Goal: Transaction & Acquisition: Purchase product/service

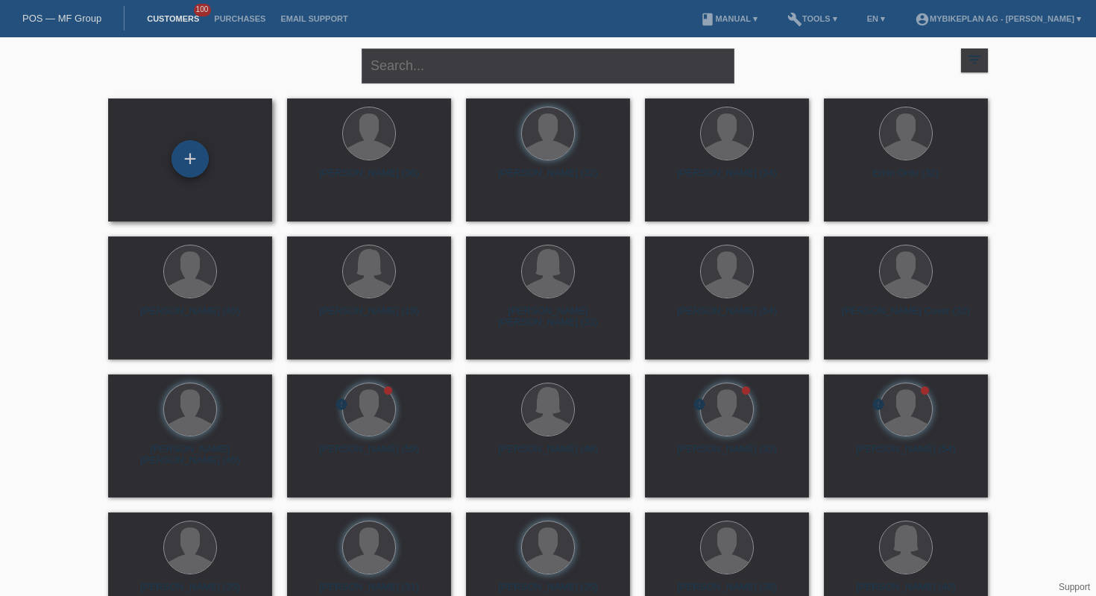
click at [186, 160] on div "+" at bounding box center [189, 158] width 37 height 37
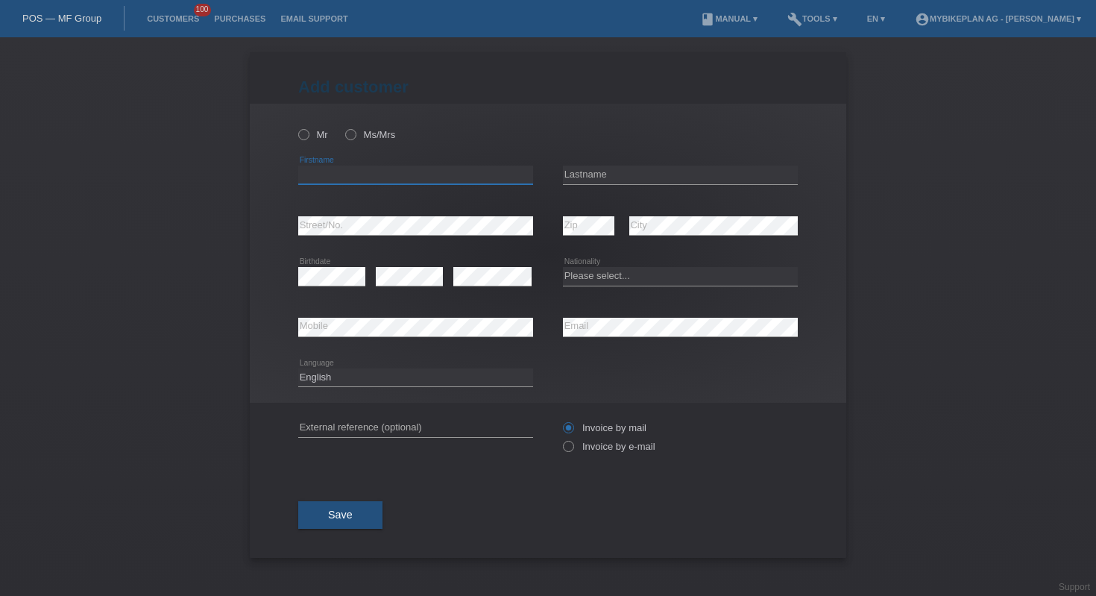
click at [479, 180] on input "text" at bounding box center [415, 175] width 235 height 19
type input "robert"
click at [649, 172] on input "text" at bounding box center [680, 175] width 235 height 19
paste input "Matejovic"
type input "Matejovic"
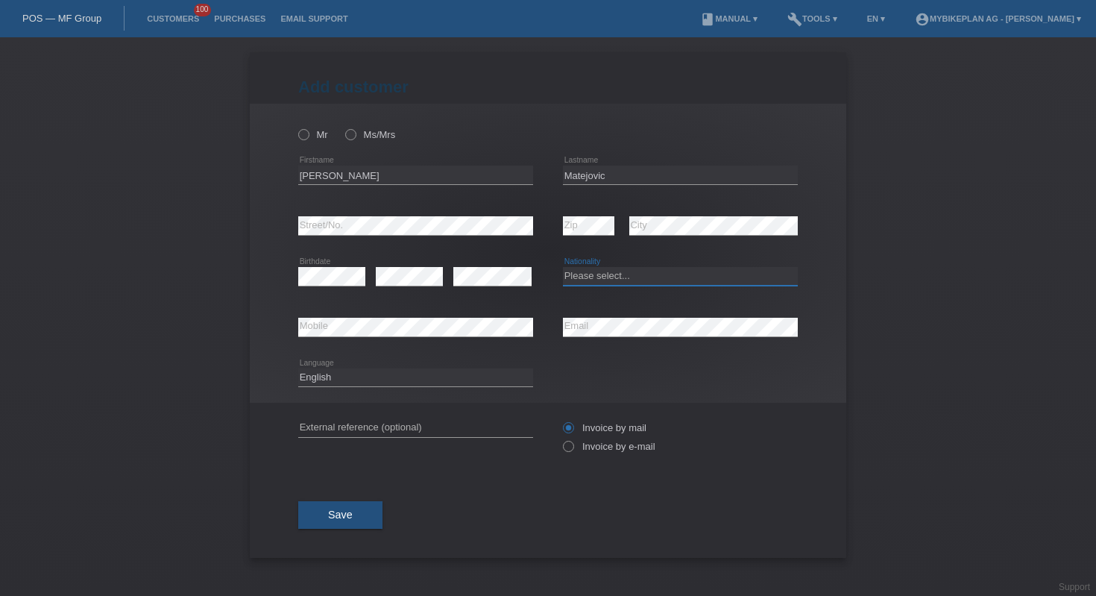
click at [602, 280] on select "Please select... Switzerland Austria Germany Liechtenstein ------------ Afghani…" at bounding box center [680, 276] width 235 height 18
select select "SK"
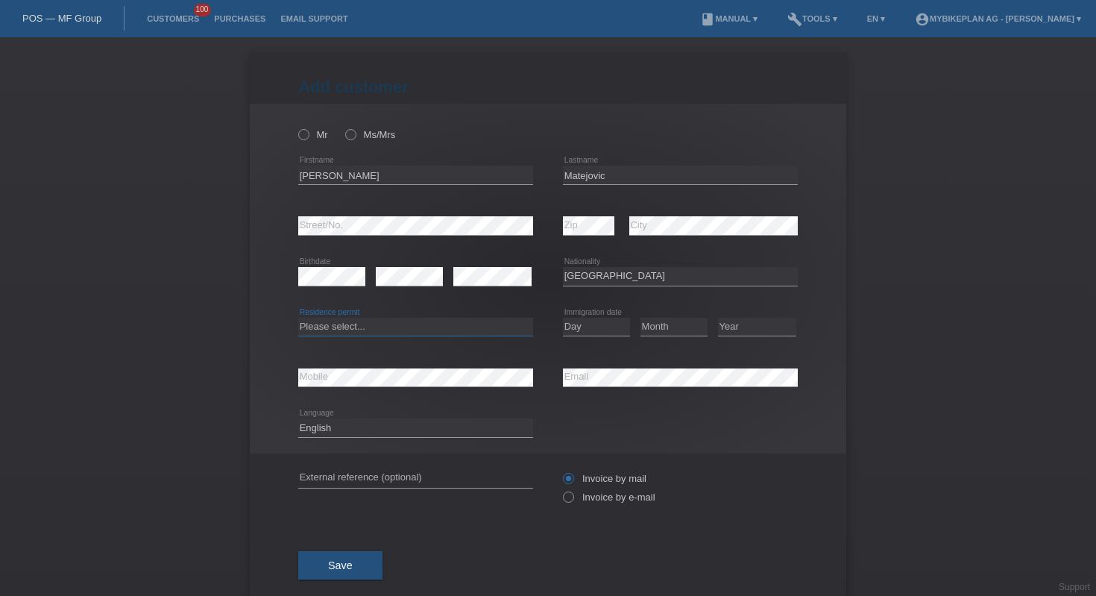
click at [427, 326] on select "Please select... C B B - Refugee status Other" at bounding box center [415, 327] width 235 height 18
select select "B"
click at [575, 330] on select "Day 01 02 03 04 05 06 07 08 09 10 11" at bounding box center [596, 327] width 67 height 18
click at [573, 321] on select "Day 01 02 03 04 05 06 07 08 09 10 11" at bounding box center [596, 327] width 67 height 18
select select "15"
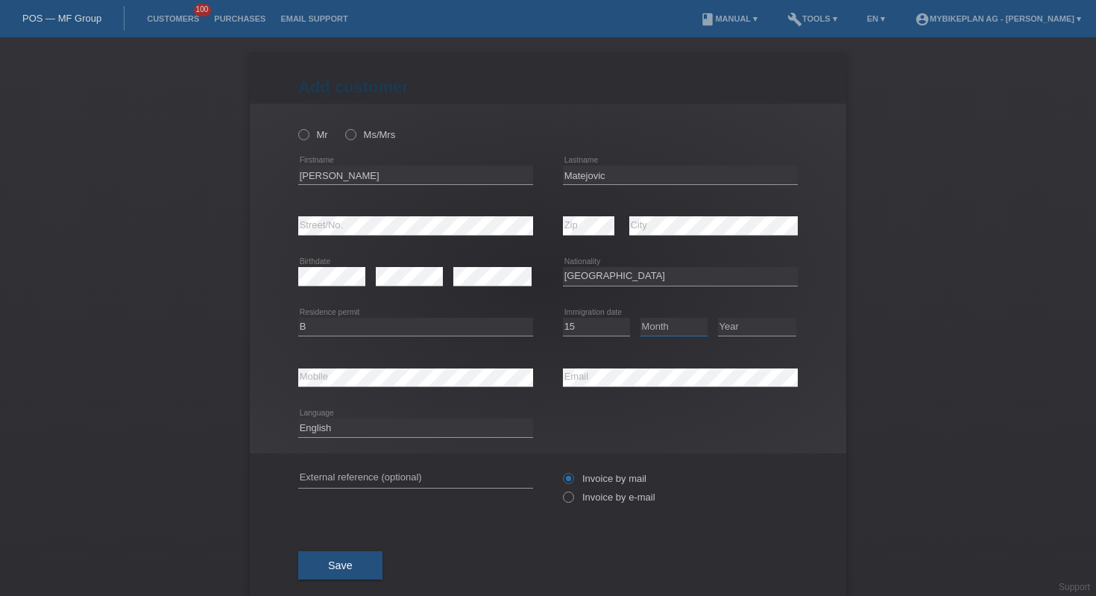
click at [661, 330] on select "Month 01 02 03 04 05 06 07 08 09 10 11" at bounding box center [673, 327] width 67 height 18
select select "08"
click at [740, 319] on select "Year 2025 2024 2023 2022 2021 2020 2019 2018 2017 2016 2015 2014 2013 2012 2011…" at bounding box center [757, 327] width 78 height 18
select select "2024"
click at [357, 468] on div "error External reference (optional)" at bounding box center [415, 478] width 235 height 51
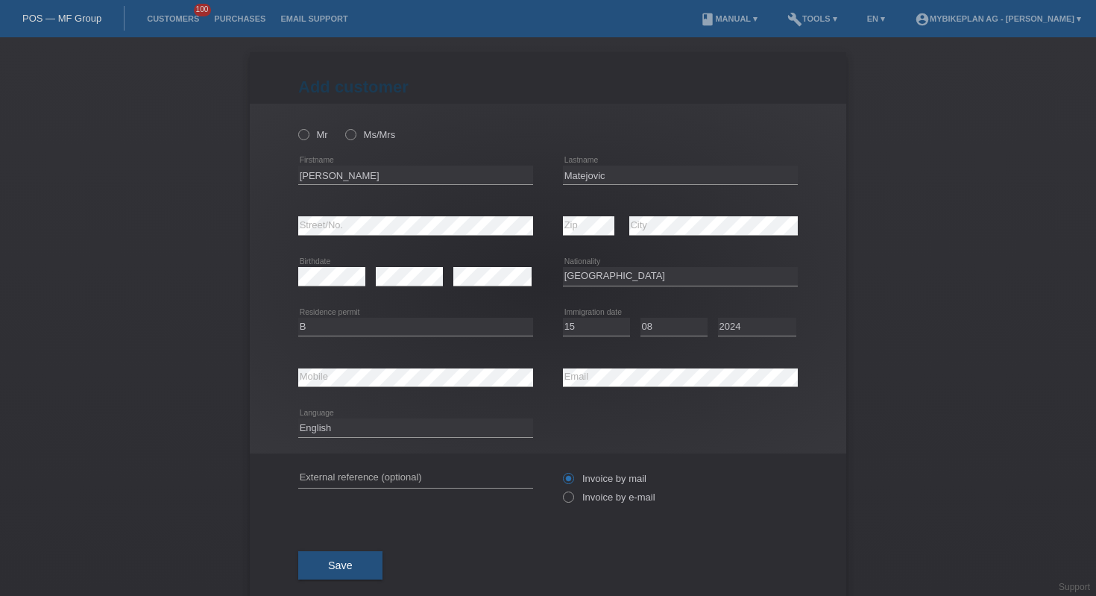
click at [357, 468] on div "error External reference (optional)" at bounding box center [415, 478] width 235 height 51
click at [362, 475] on input "text" at bounding box center [415, 478] width 235 height 19
paste input "41890933148"
type input "41890933148"
click at [301, 130] on input "Mr" at bounding box center [303, 134] width 10 height 10
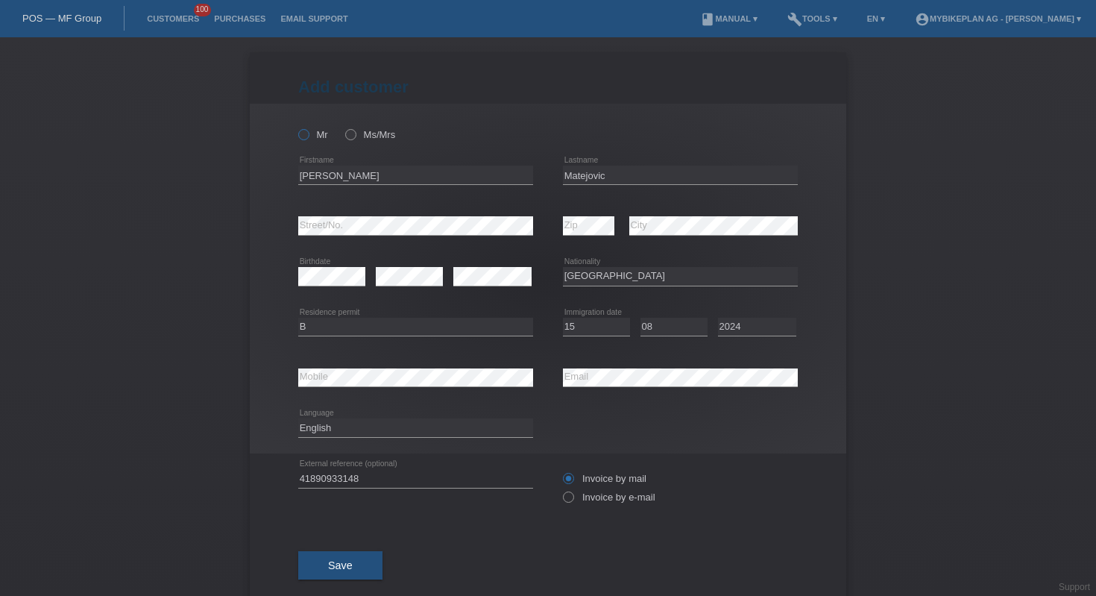
radio input "true"
click at [585, 500] on label "Invoice by e-mail" at bounding box center [609, 496] width 92 height 11
click at [573, 500] on input "Invoice by e-mail" at bounding box center [568, 500] width 10 height 19
radio input "true"
click at [357, 574] on button "Save" at bounding box center [340, 565] width 84 height 28
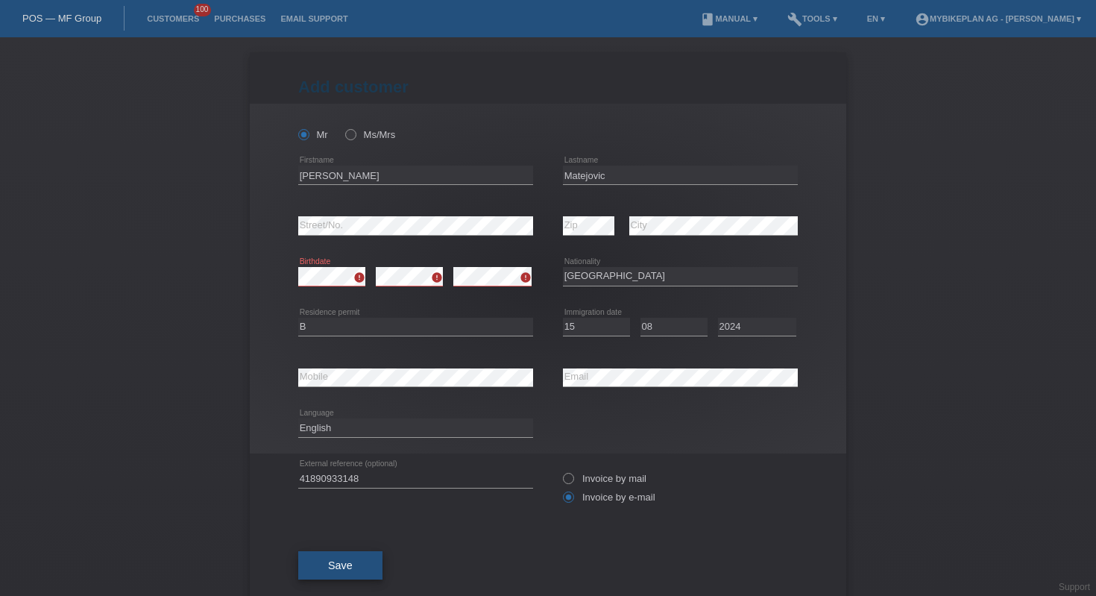
click at [347, 566] on button "Save" at bounding box center [340, 565] width 84 height 28
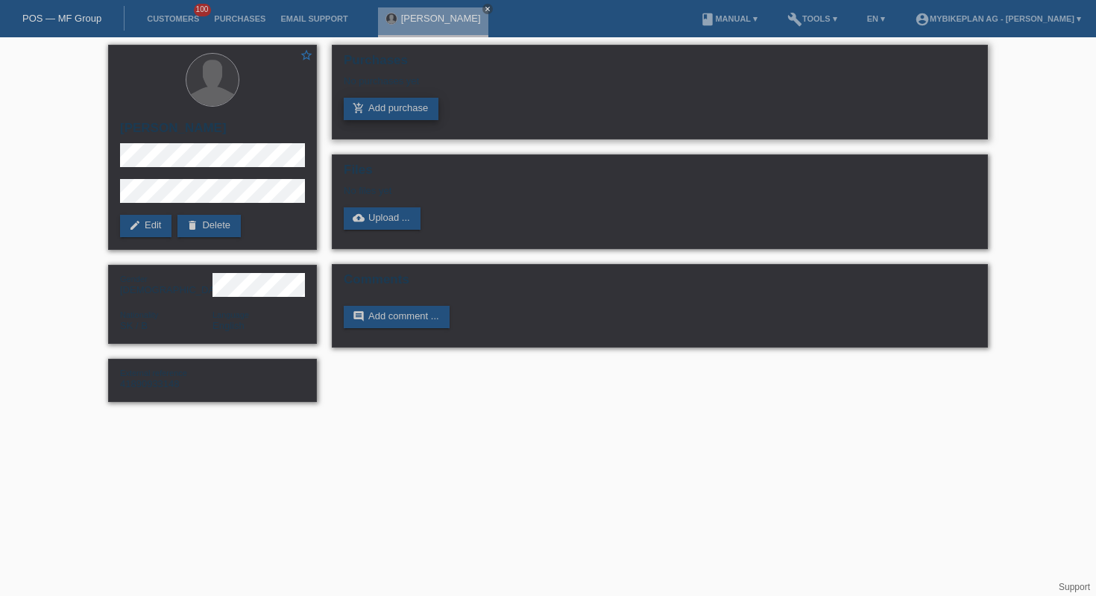
click at [399, 116] on link "add_shopping_cart Add purchase" at bounding box center [391, 109] width 95 height 22
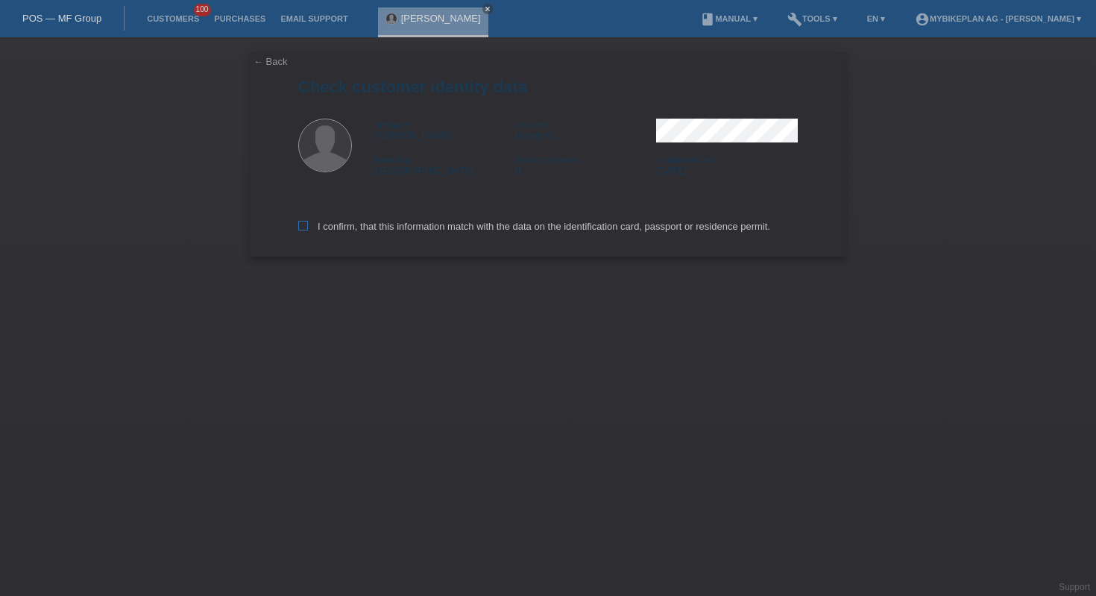
click at [439, 227] on label "I confirm, that this information match with the data on the identification card…" at bounding box center [534, 226] width 472 height 11
click at [308, 227] on input "I confirm, that this information match with the data on the identification card…" at bounding box center [303, 226] width 10 height 10
checkbox input "true"
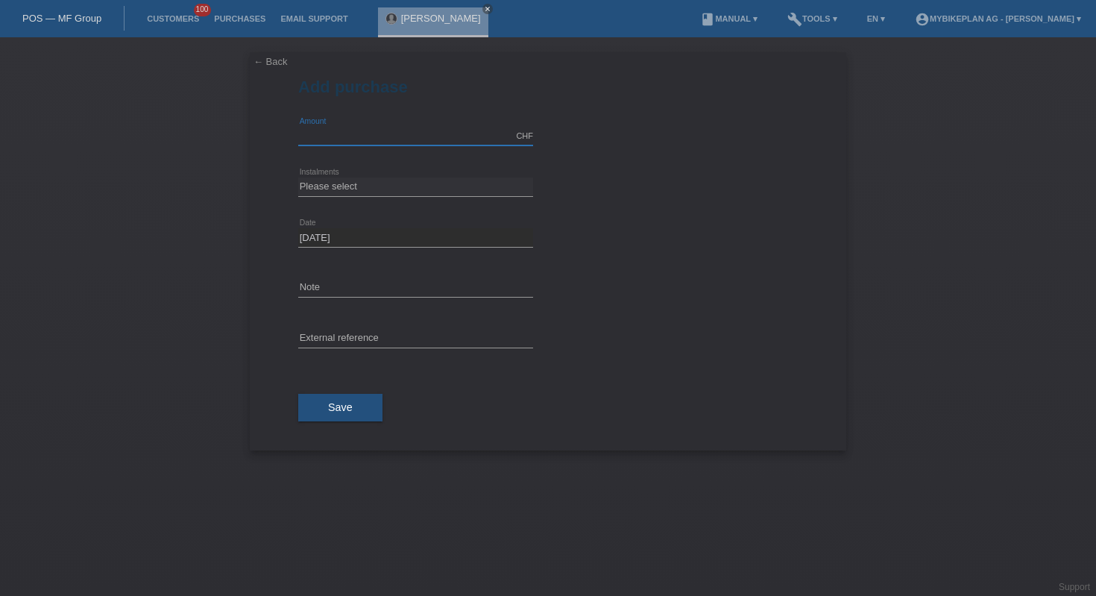
click at [341, 140] on input "text" at bounding box center [415, 136] width 235 height 19
type input "9999.00"
click at [385, 186] on select "Please select 6 instalments 12 instalments 18 instalments 24 instalments 36 ins…" at bounding box center [415, 186] width 235 height 18
select select "486"
click at [379, 335] on input "text" at bounding box center [415, 339] width 235 height 19
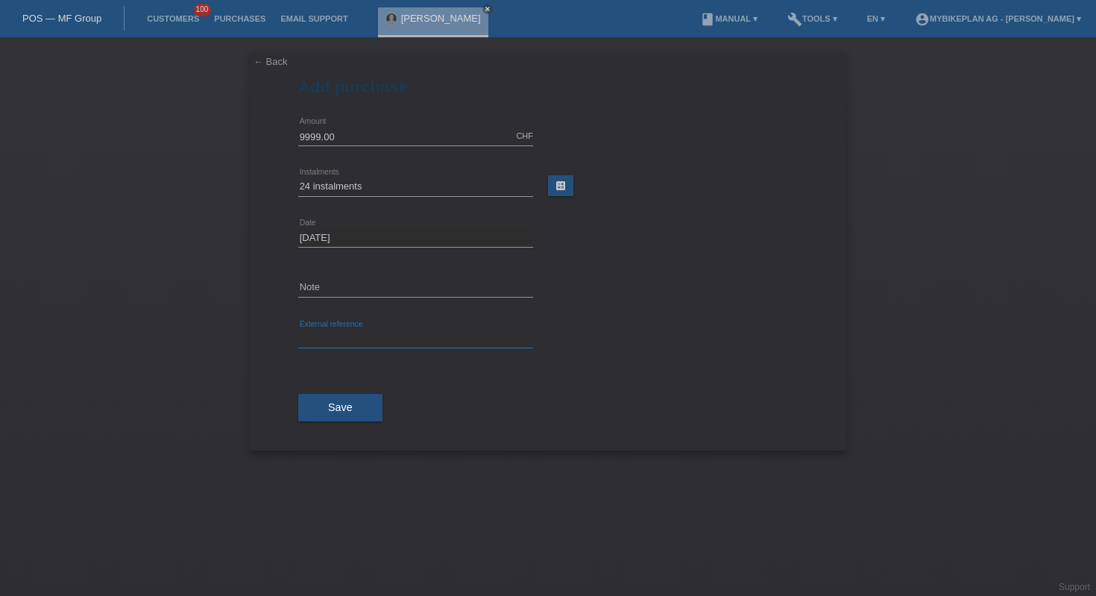
paste input "41890933148"
type input "41890933148"
click at [353, 400] on button "Save" at bounding box center [340, 408] width 84 height 28
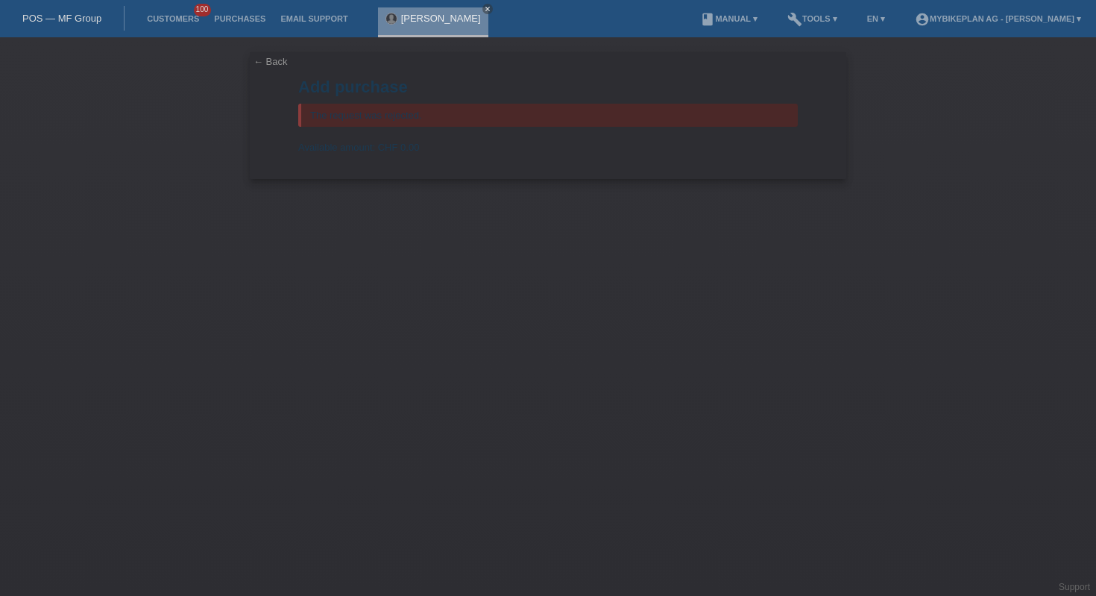
click at [475, 13] on div "robert Matejovic close" at bounding box center [433, 22] width 110 height 30
click at [484, 9] on icon "close" at bounding box center [487, 8] width 7 height 7
click at [79, 34] on nav "POS — MF Group Customers 100 Purchases Email Support menu account_circle" at bounding box center [548, 18] width 1096 height 37
click at [78, 10] on div "POS — MF Group" at bounding box center [62, 18] width 125 height 25
click at [85, 29] on div "POS — MF Group" at bounding box center [62, 18] width 125 height 25
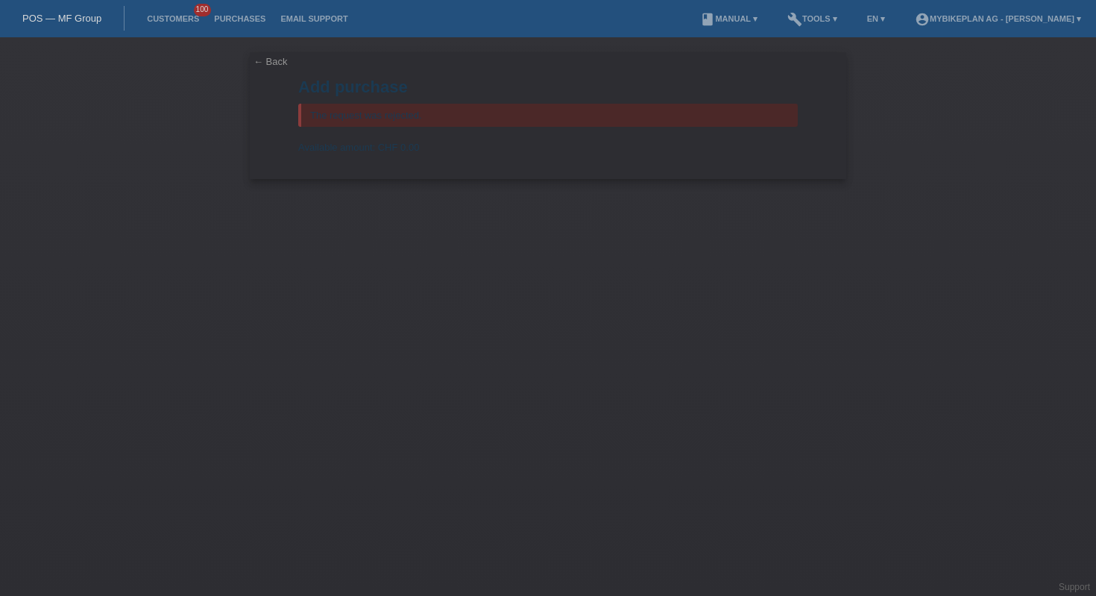
click at [83, 16] on link "POS — MF Group" at bounding box center [61, 18] width 79 height 11
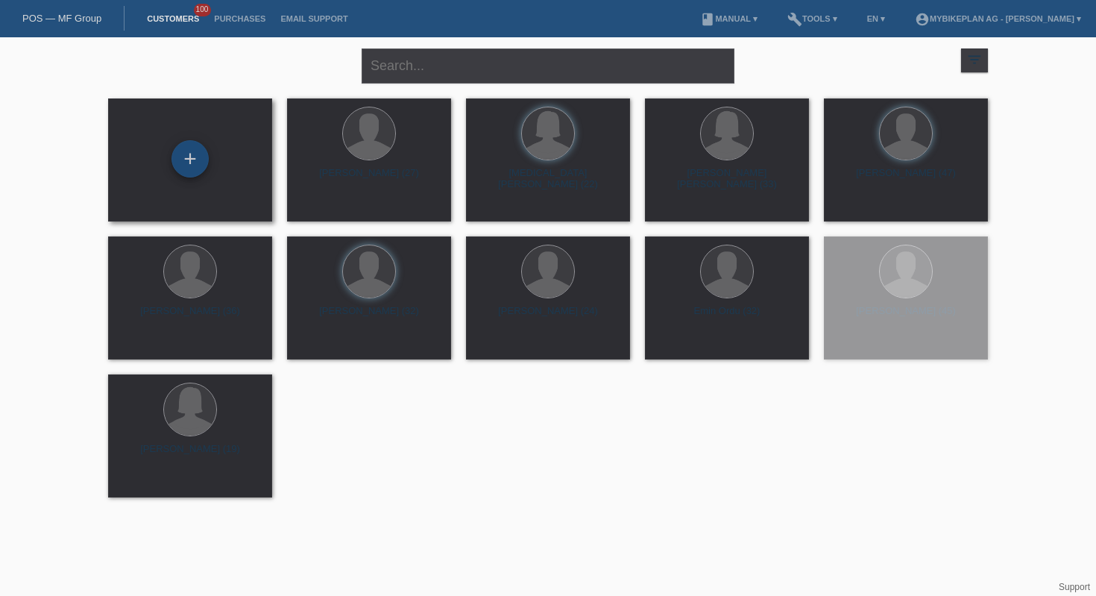
click at [180, 168] on div "+" at bounding box center [189, 158] width 37 height 37
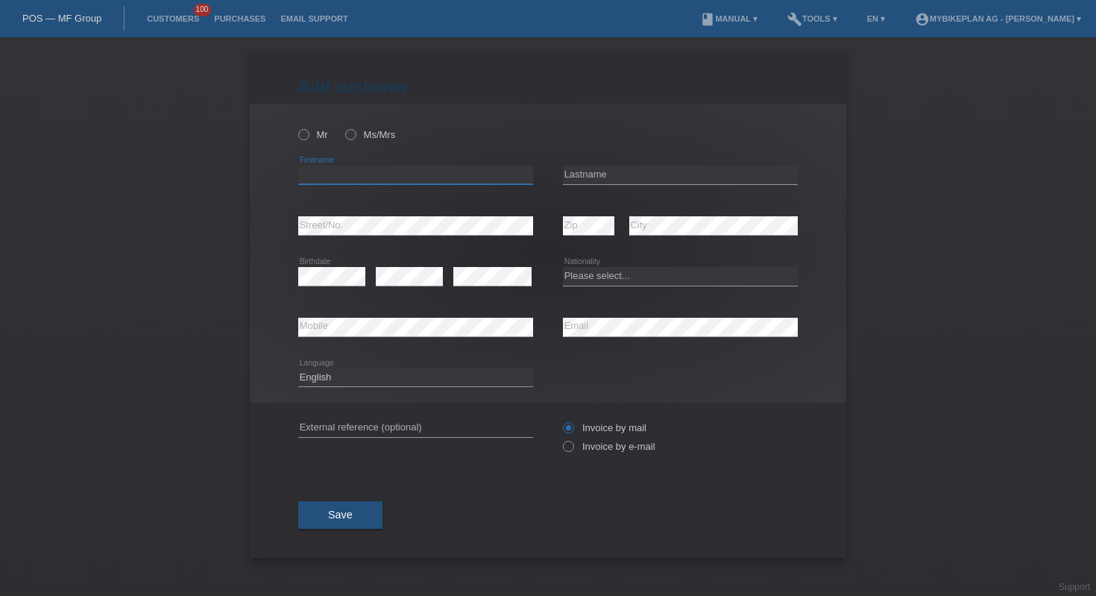
click at [363, 174] on input "text" at bounding box center [415, 175] width 235 height 19
type input "[PERSON_NAME]"
click at [609, 173] on input "text" at bounding box center [680, 175] width 235 height 19
type input "[PERSON_NAME]"
click at [614, 219] on div "error Zip error City" at bounding box center [680, 226] width 235 height 51
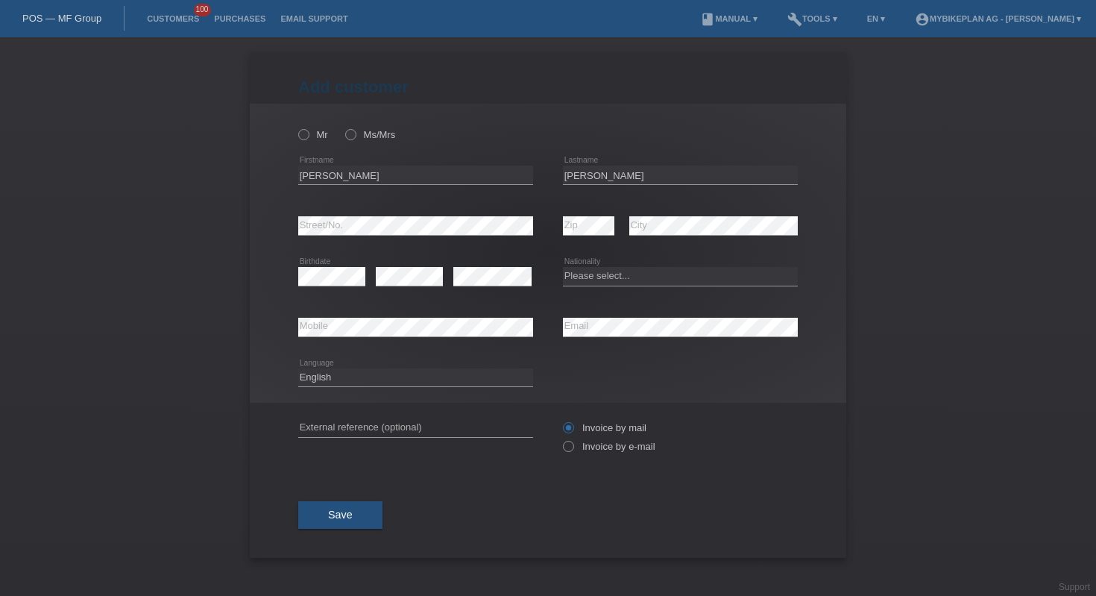
click at [672, 266] on div "Please select... Switzerland Austria Germany Liechtenstein ------------ Afghani…" at bounding box center [680, 276] width 235 height 51
click at [674, 269] on select "Please select... Switzerland Austria Germany Liechtenstein ------------ Afghani…" at bounding box center [680, 276] width 235 height 18
select select "PT"
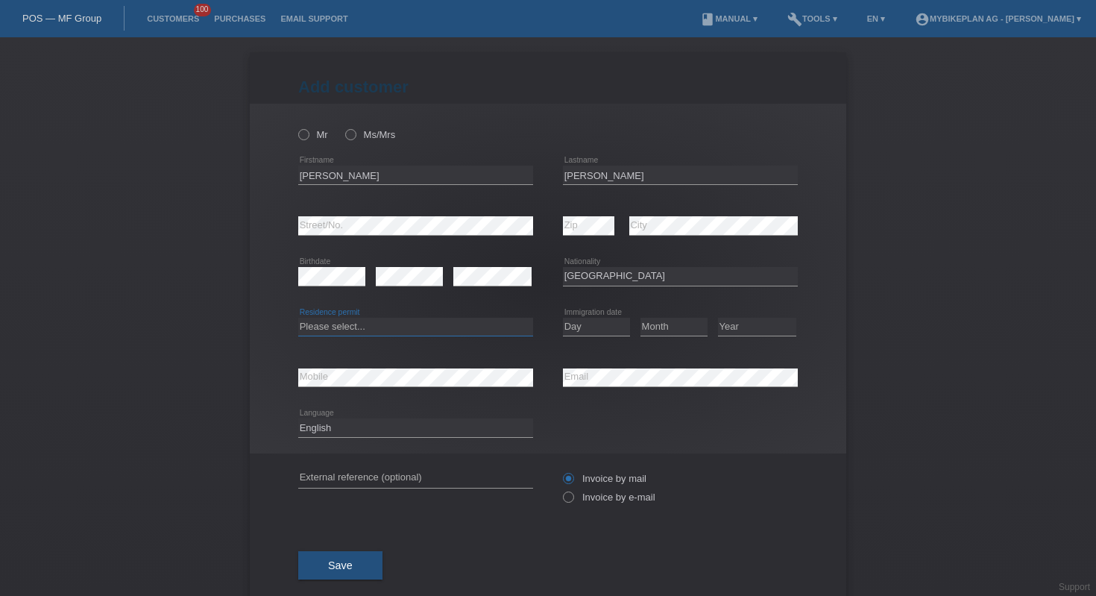
click at [426, 332] on select "Please select... C B B - Refugee status Other" at bounding box center [415, 327] width 235 height 18
select select "B"
click at [594, 328] on select "Day 01 02 03 04 05 06 07 08 09 10 11" at bounding box center [596, 327] width 67 height 18
select select "05"
click at [660, 330] on select "Month 01 02 03 04 05 06 07 08 09 10 11" at bounding box center [673, 327] width 67 height 18
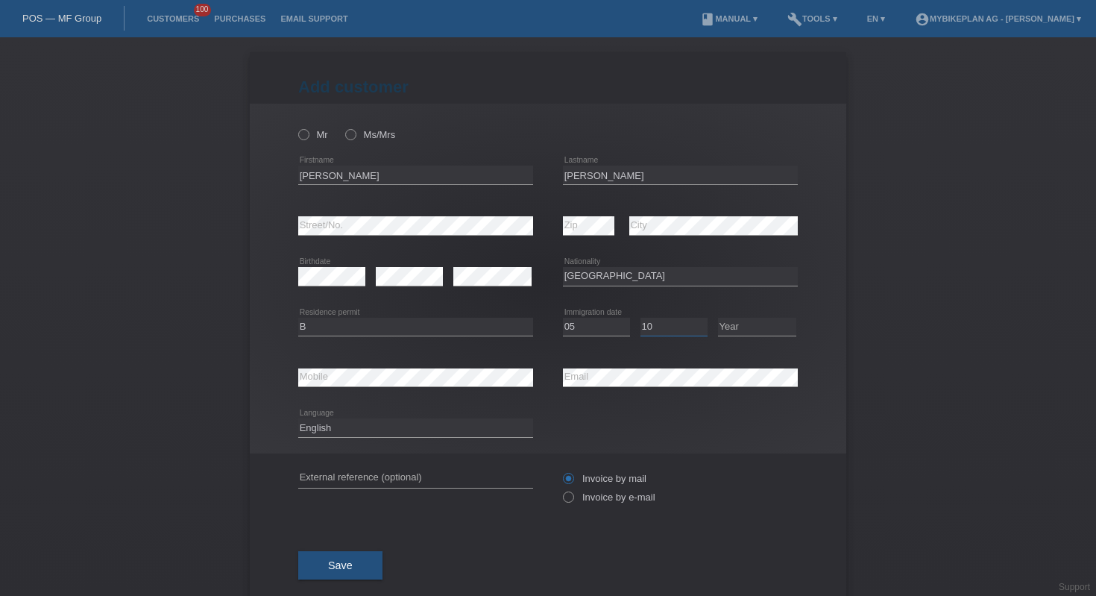
click at [674, 334] on select "Month 01 02 03 04 05 06 07 08 09 10 11" at bounding box center [673, 327] width 67 height 18
select select "09"
click at [740, 328] on select "Year 2025 2024 2023 2022 2021 2020 2019 2018 2017 2016 2015 2014 2013 2012 2011…" at bounding box center [757, 327] width 78 height 18
select select "2022"
click at [398, 469] on input "text" at bounding box center [415, 478] width 235 height 19
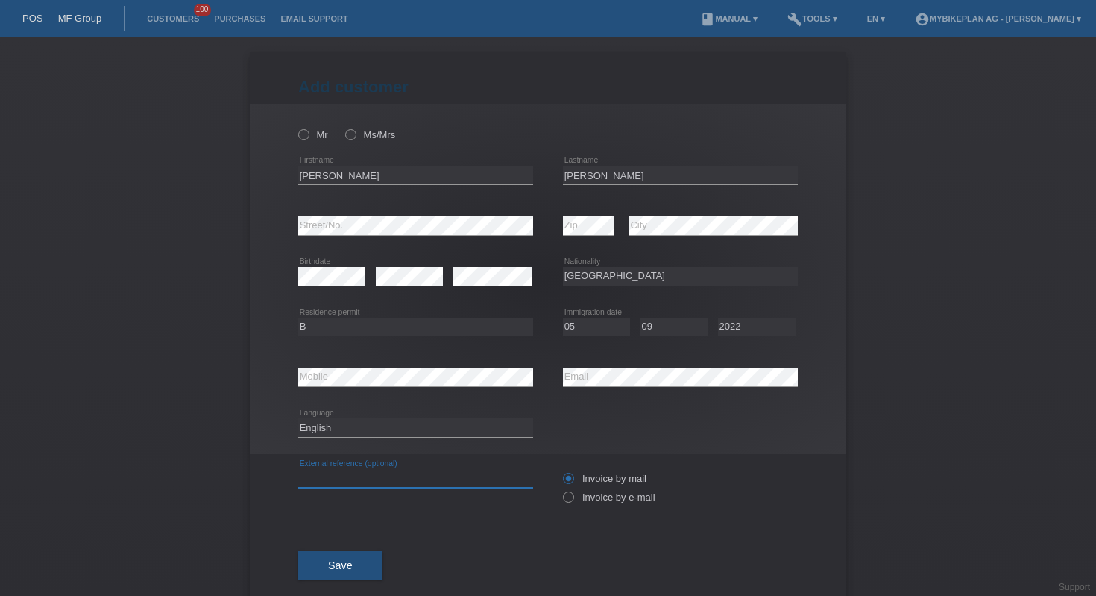
paste input "41899347481"
type input "41899347481"
click at [379, 429] on select "Deutsch Français Italiano English" at bounding box center [415, 427] width 235 height 18
select select "fr"
click at [608, 497] on label "Invoice by e-mail" at bounding box center [609, 496] width 92 height 11
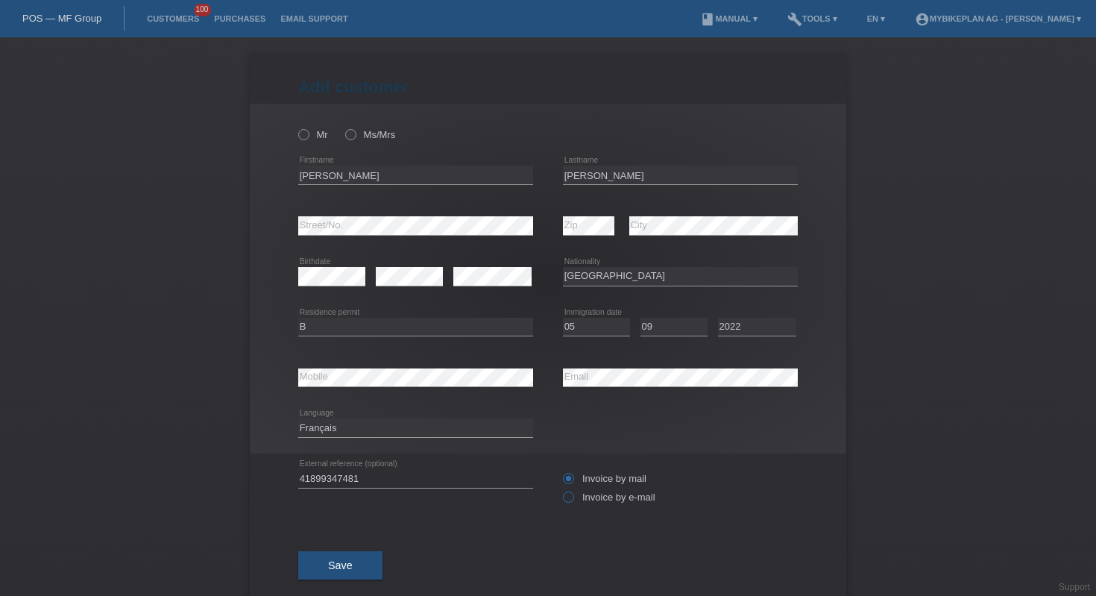
click at [573, 497] on input "Invoice by e-mail" at bounding box center [568, 500] width 10 height 19
radio input "true"
click at [303, 139] on label "Mr" at bounding box center [313, 134] width 30 height 11
click at [303, 139] on input "Mr" at bounding box center [303, 134] width 10 height 10
radio input "true"
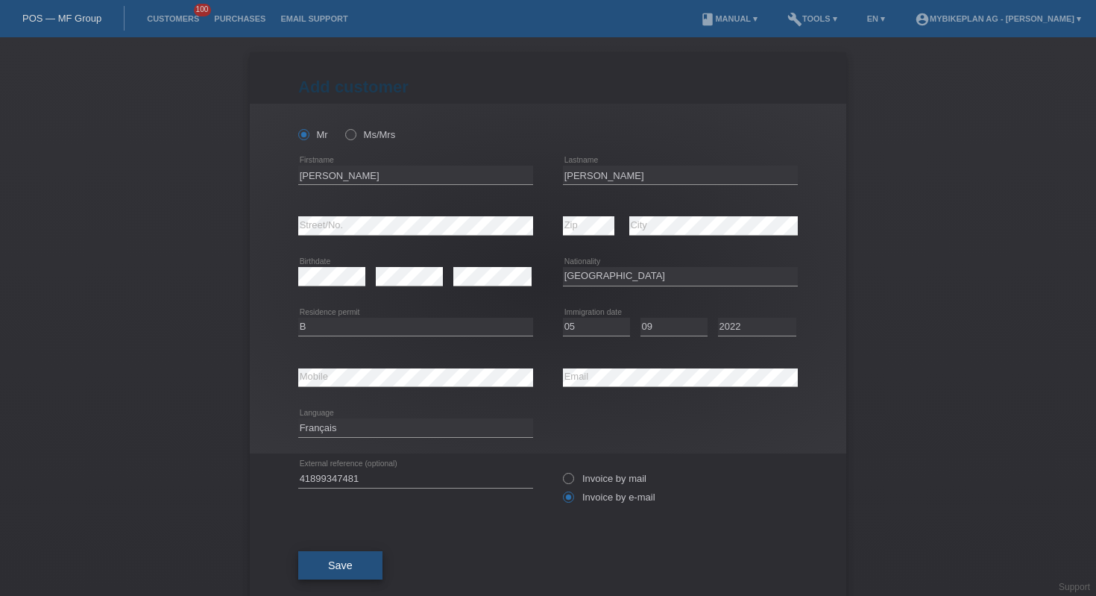
click at [343, 558] on button "Save" at bounding box center [340, 565] width 84 height 28
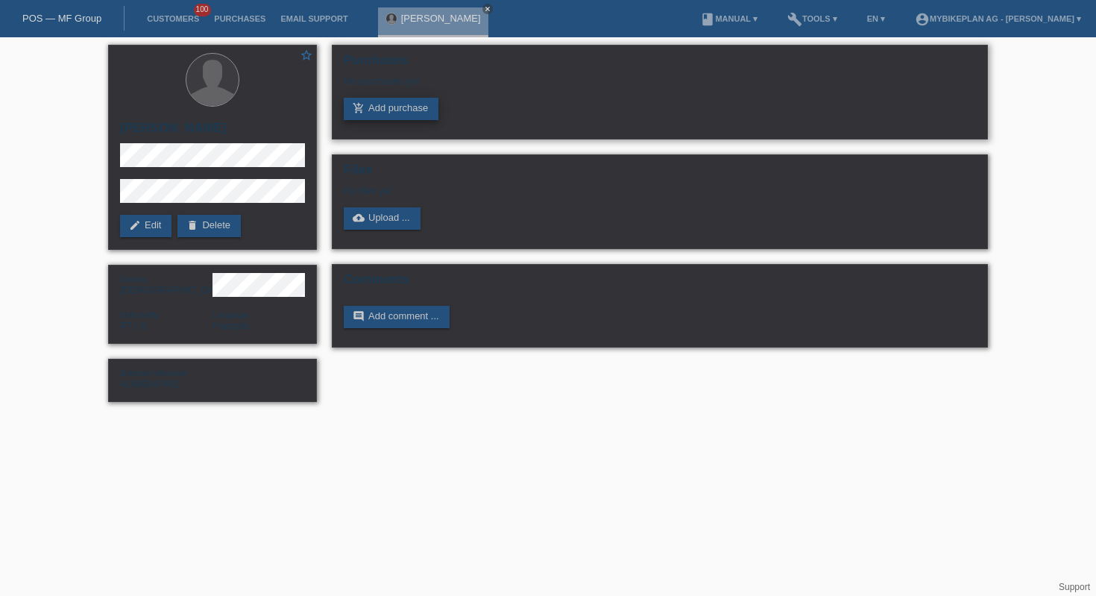
click at [403, 113] on link "add_shopping_cart Add purchase" at bounding box center [391, 109] width 95 height 22
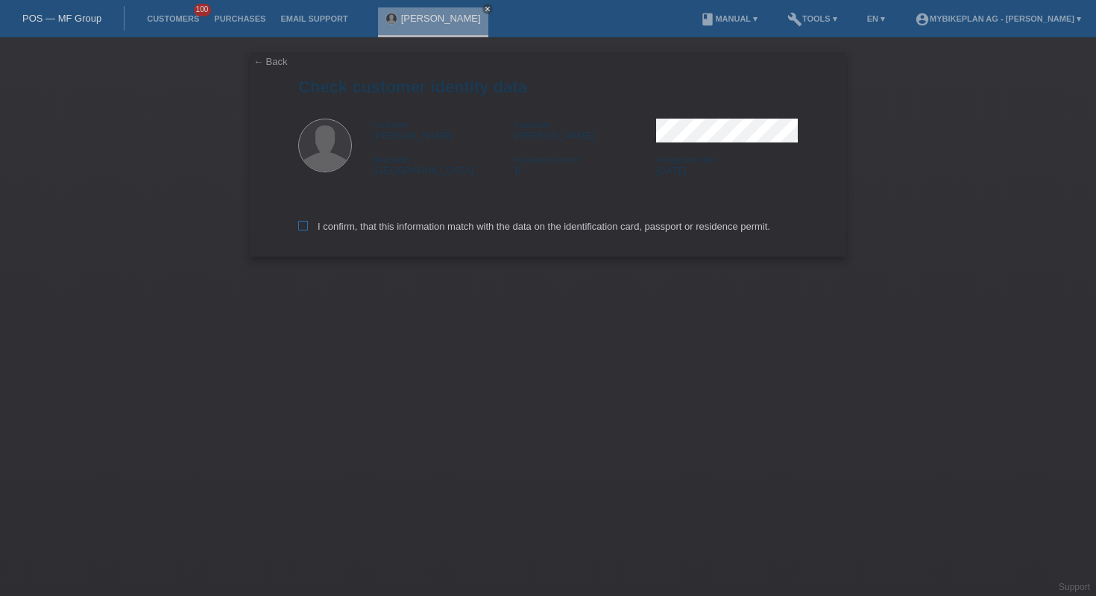
click at [473, 232] on label "I confirm, that this information match with the data on the identification card…" at bounding box center [534, 226] width 472 height 11
click at [308, 230] on input "I confirm, that this information match with the data on the identification card…" at bounding box center [303, 226] width 10 height 10
checkbox input "true"
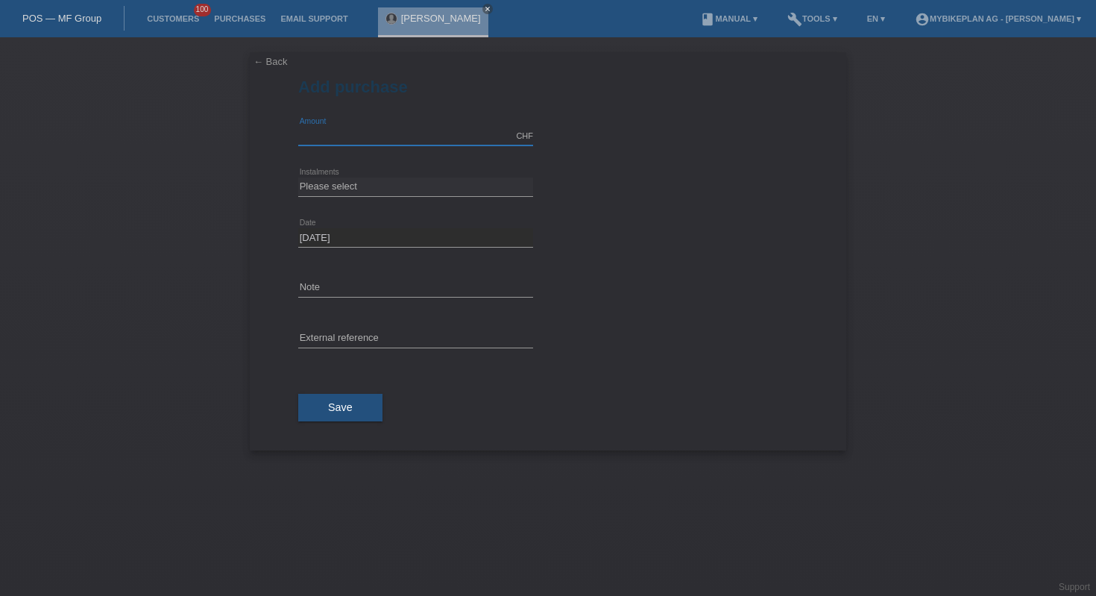
click at [435, 139] on input "text" at bounding box center [415, 136] width 235 height 19
type input "3999.00"
click at [414, 187] on select "Please select 6 instalments 12 instalments 18 instalments 24 instalments 36 ins…" at bounding box center [415, 186] width 235 height 18
select select "487"
click at [384, 330] on input "text" at bounding box center [415, 339] width 235 height 19
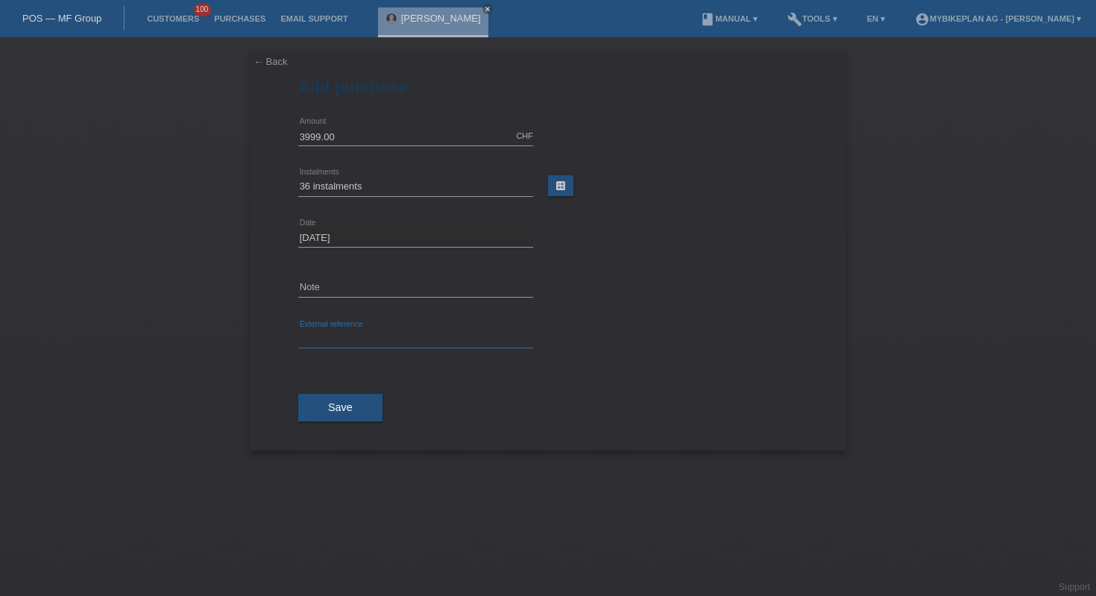
click at [384, 330] on input "text" at bounding box center [415, 339] width 235 height 19
paste input "41899347481"
type input "41899347481"
click at [362, 408] on button "Save" at bounding box center [340, 408] width 84 height 28
